Goal: Find specific page/section: Find specific page/section

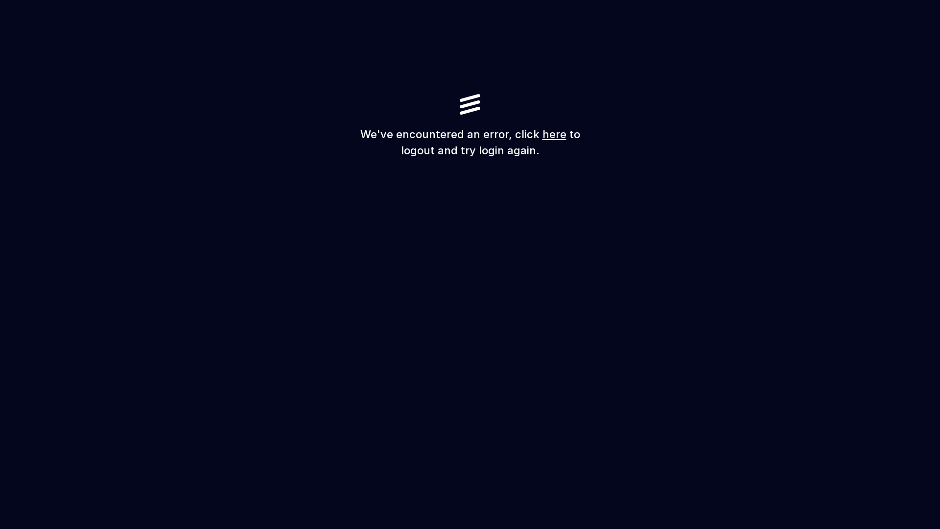
click at [552, 133] on link "here" at bounding box center [555, 134] width 24 height 13
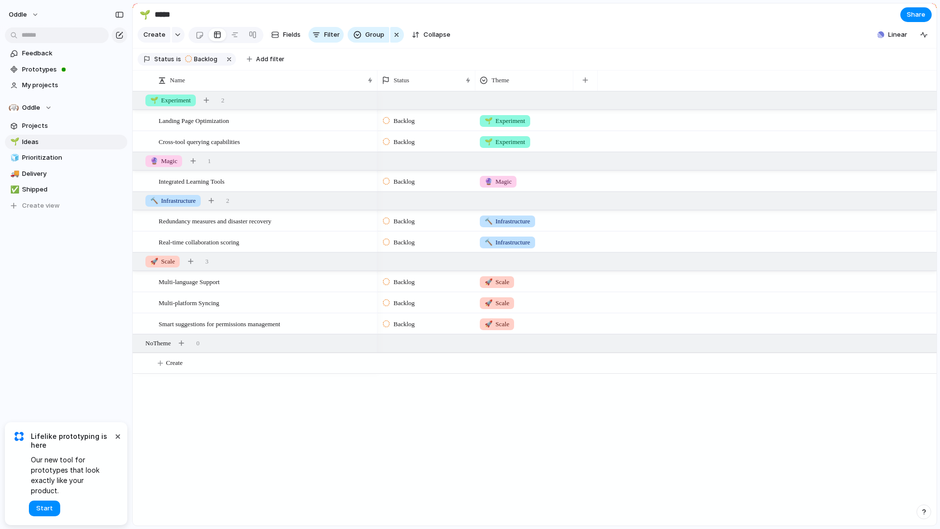
click at [91, 266] on div "Feedback Prototypes My projects Oddle Projects 🌱 Ideas 🧊 Prioritization 🚚 Deliv…" at bounding box center [66, 146] width 132 height 292
click at [274, 292] on div "Multi-language Support" at bounding box center [267, 282] width 216 height 20
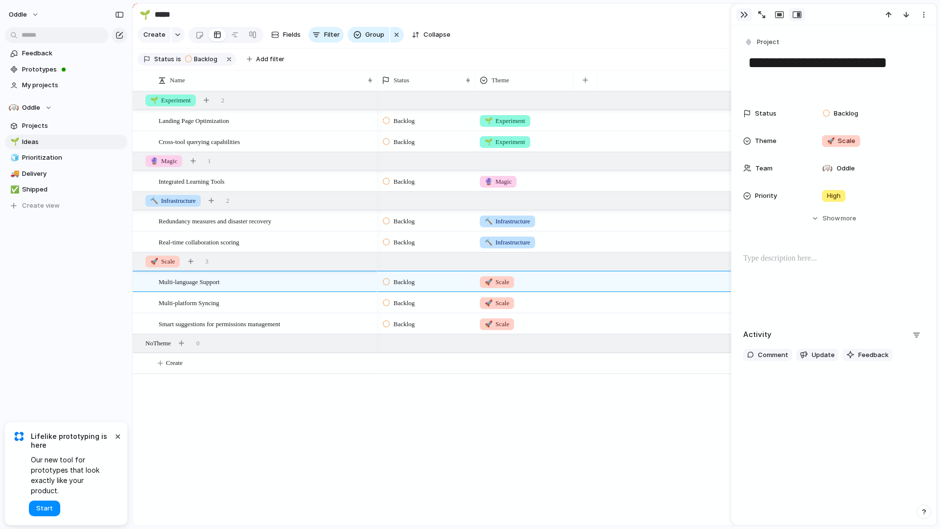
click at [742, 11] on div "button" at bounding box center [745, 15] width 8 height 8
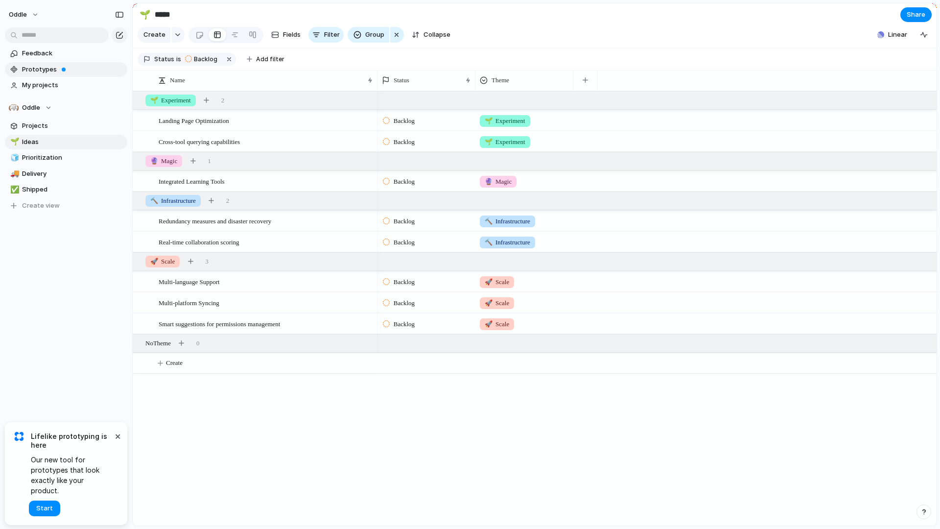
click at [56, 72] on span "Prototypes" at bounding box center [73, 70] width 102 height 10
click at [47, 66] on span "Prototypes" at bounding box center [73, 70] width 102 height 10
click at [70, 69] on span "Prototypes" at bounding box center [73, 70] width 102 height 10
click at [73, 72] on span "Prototypes" at bounding box center [73, 70] width 102 height 10
